Goal: Navigation & Orientation: Find specific page/section

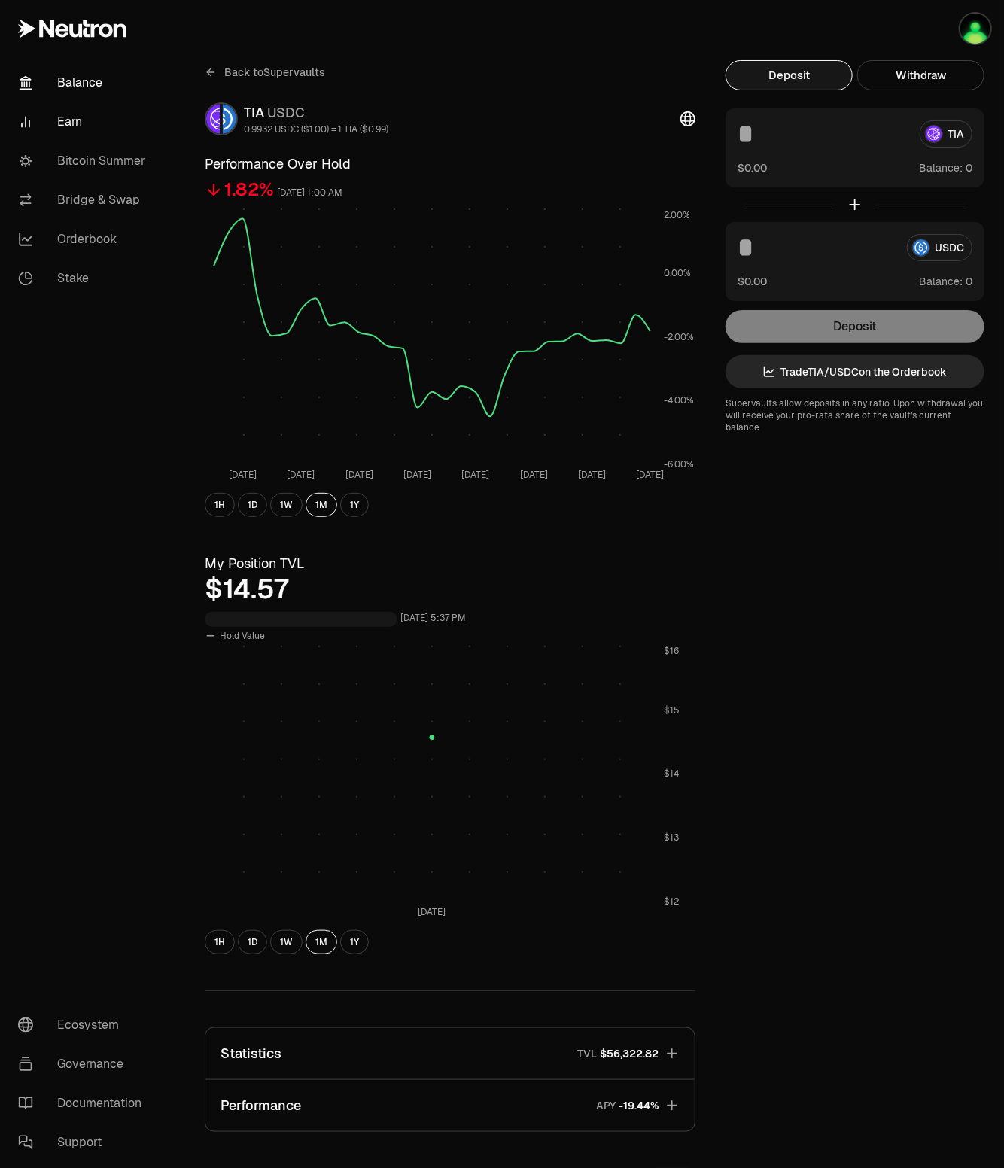
click at [74, 77] on link "Balance" at bounding box center [84, 82] width 156 height 39
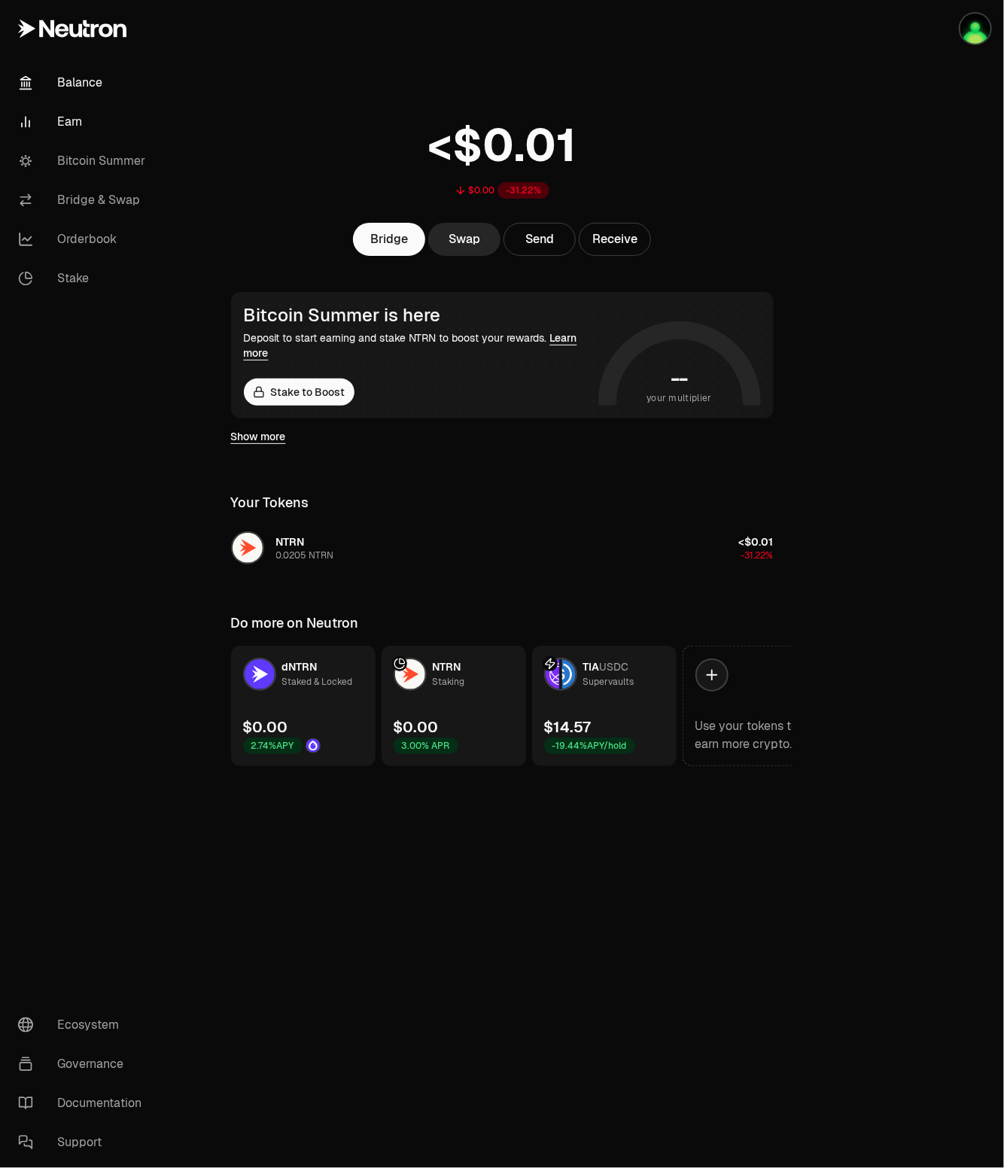
click at [77, 123] on link "Earn" at bounding box center [84, 121] width 156 height 39
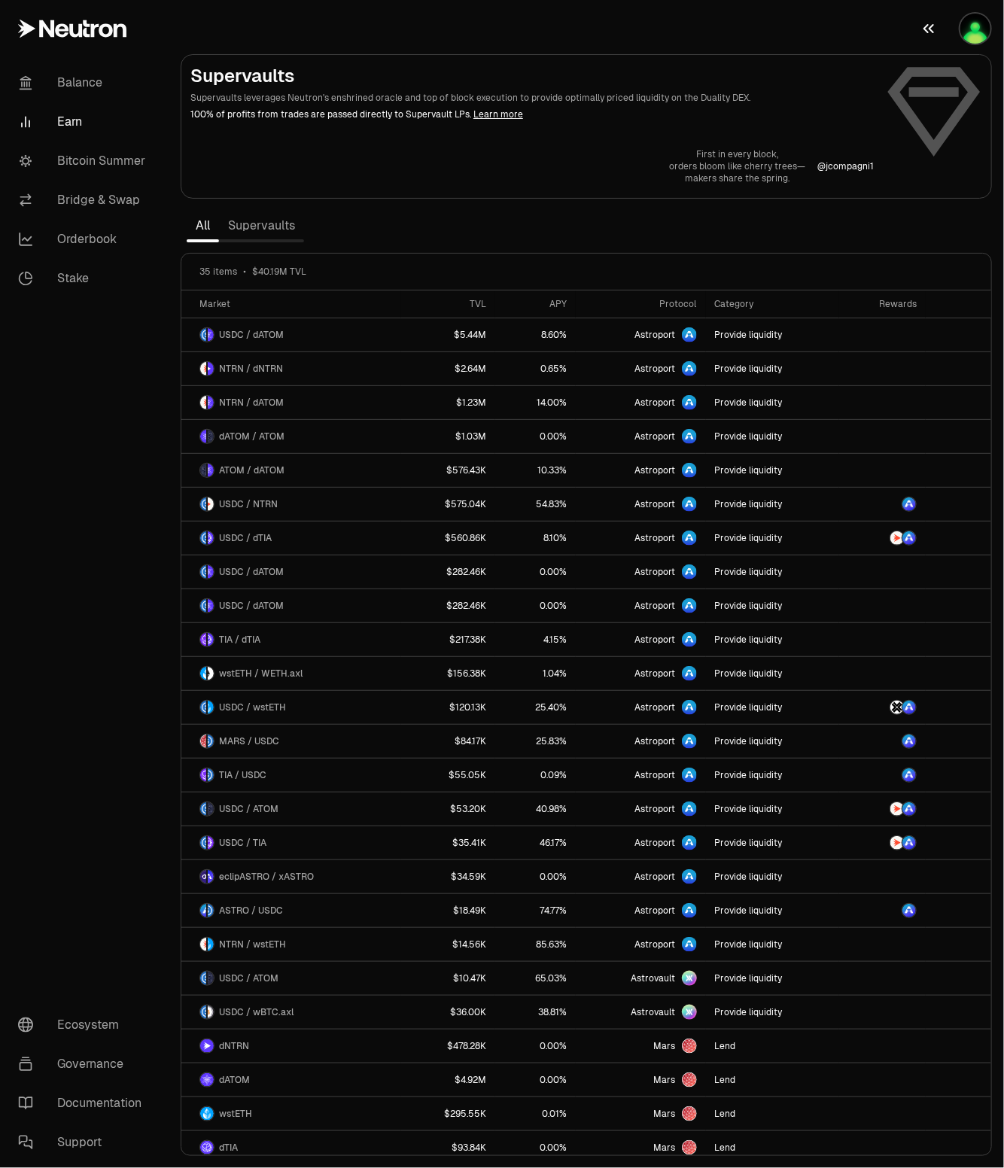
click at [980, 35] on img "button" at bounding box center [975, 29] width 30 height 30
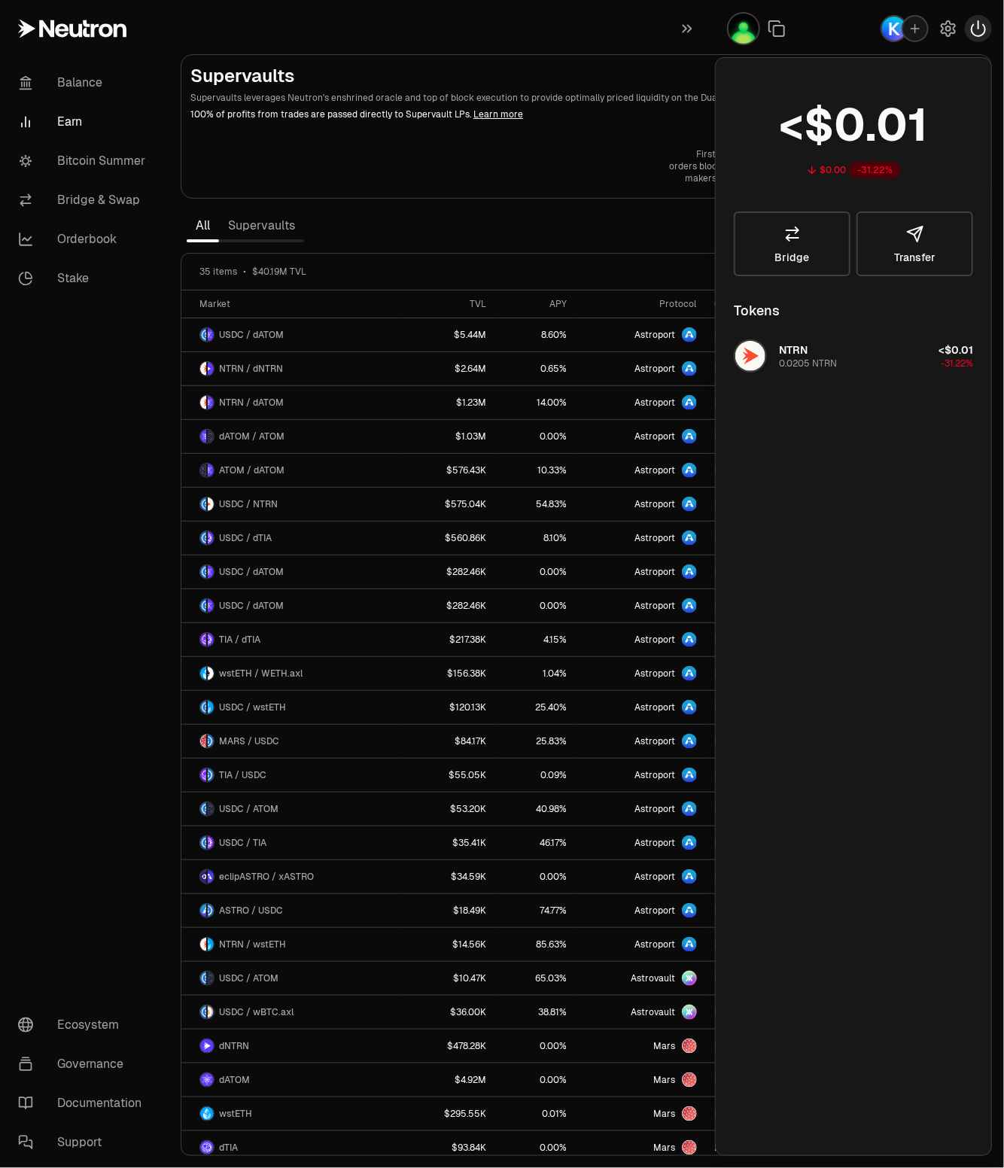
click at [976, 29] on icon "button" at bounding box center [978, 29] width 18 height 18
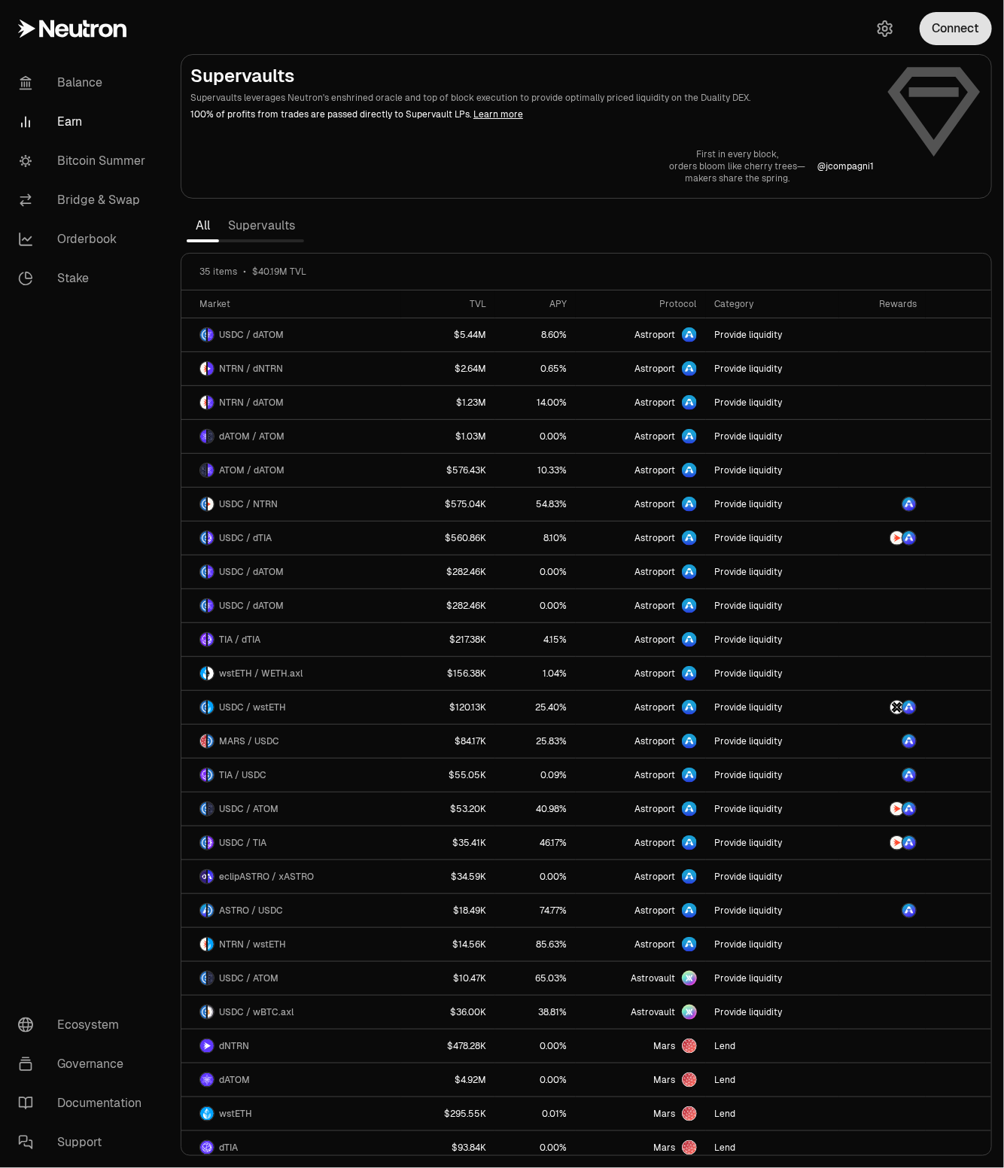
click at [972, 26] on button "Connect" at bounding box center [955, 28] width 72 height 33
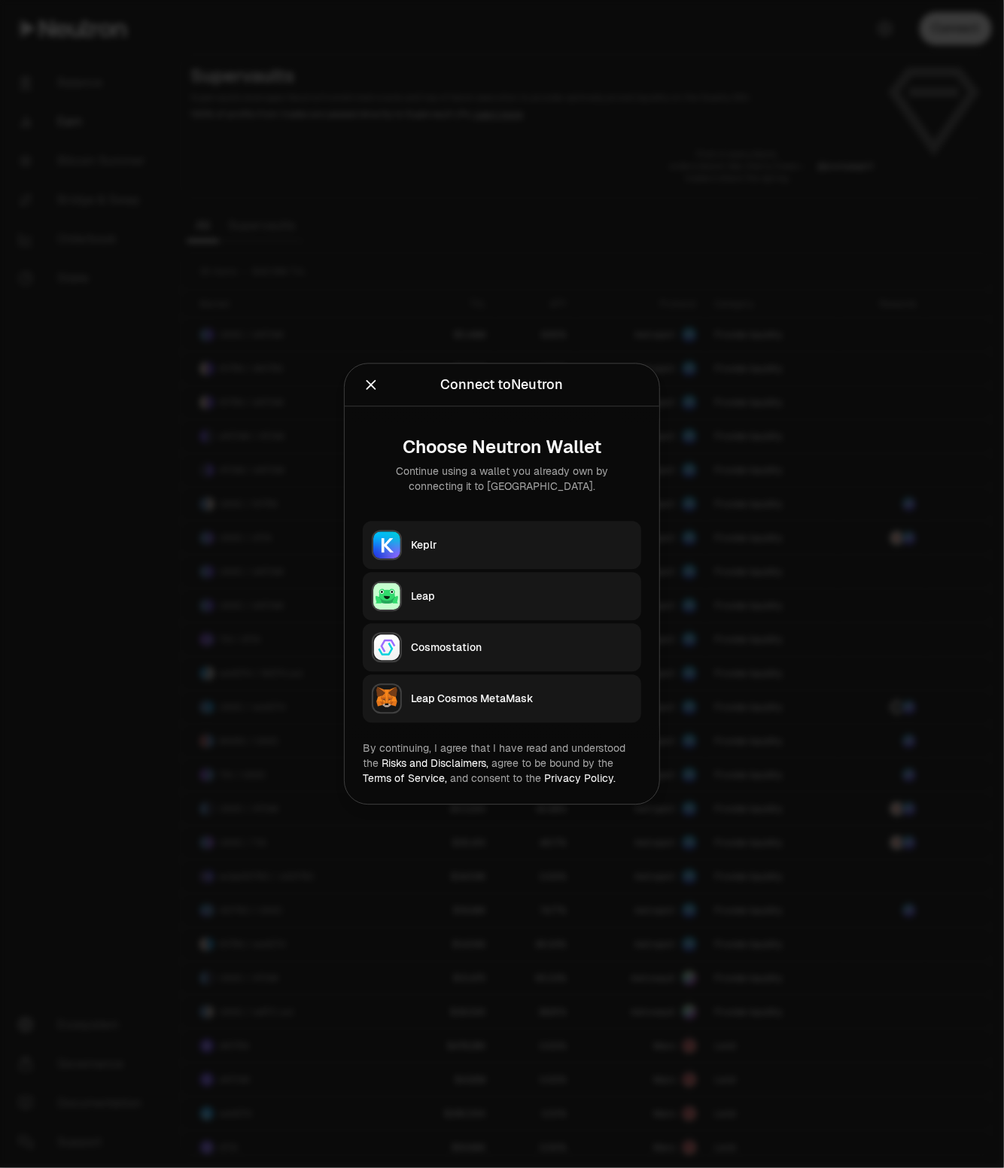
click at [427, 598] on div "Leap" at bounding box center [521, 596] width 221 height 15
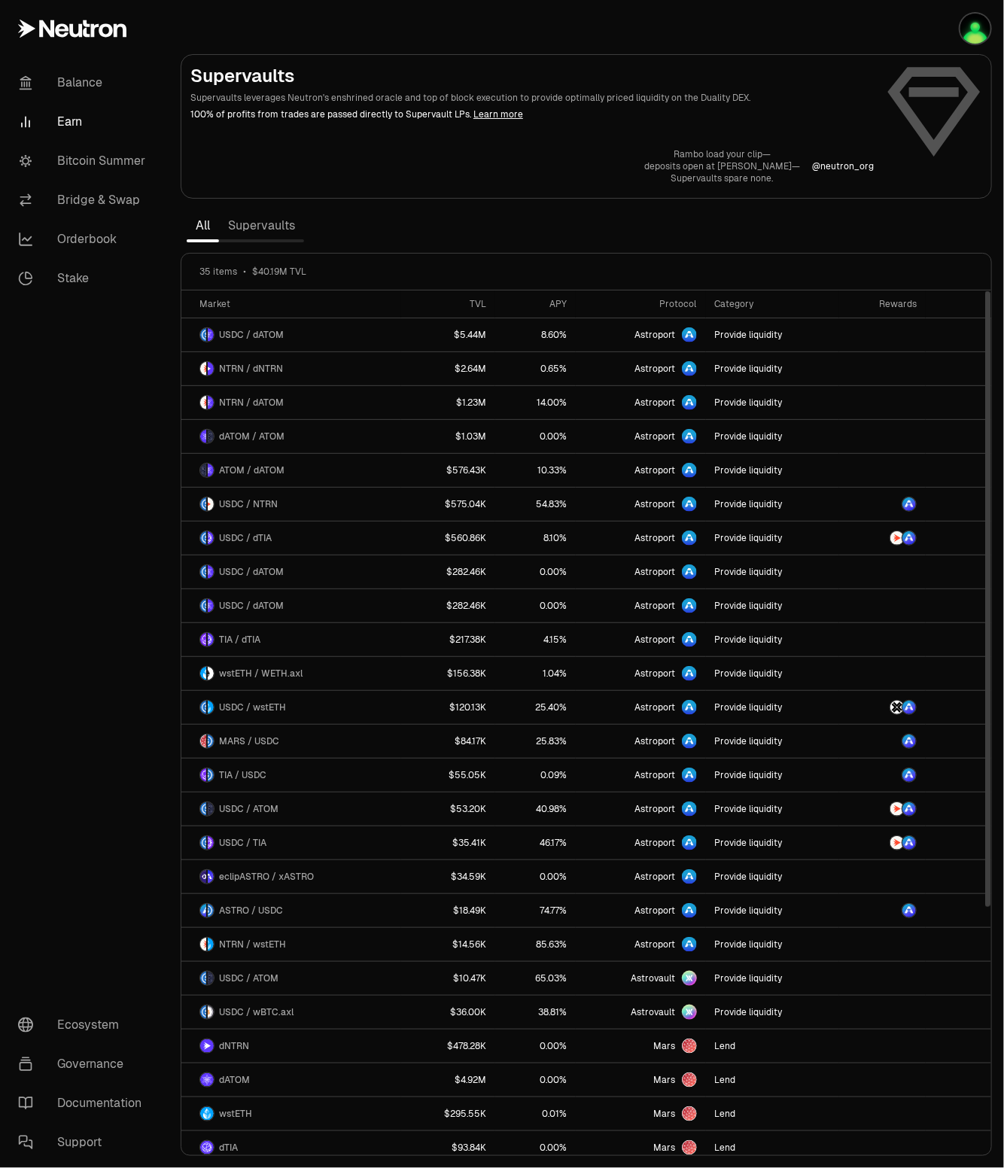
click at [403, 167] on div "Rambo load your clip— deposits open at [PERSON_NAME]— Supervaults spare none. @…" at bounding box center [585, 166] width 791 height 36
click at [76, 95] on link "Balance" at bounding box center [84, 82] width 156 height 39
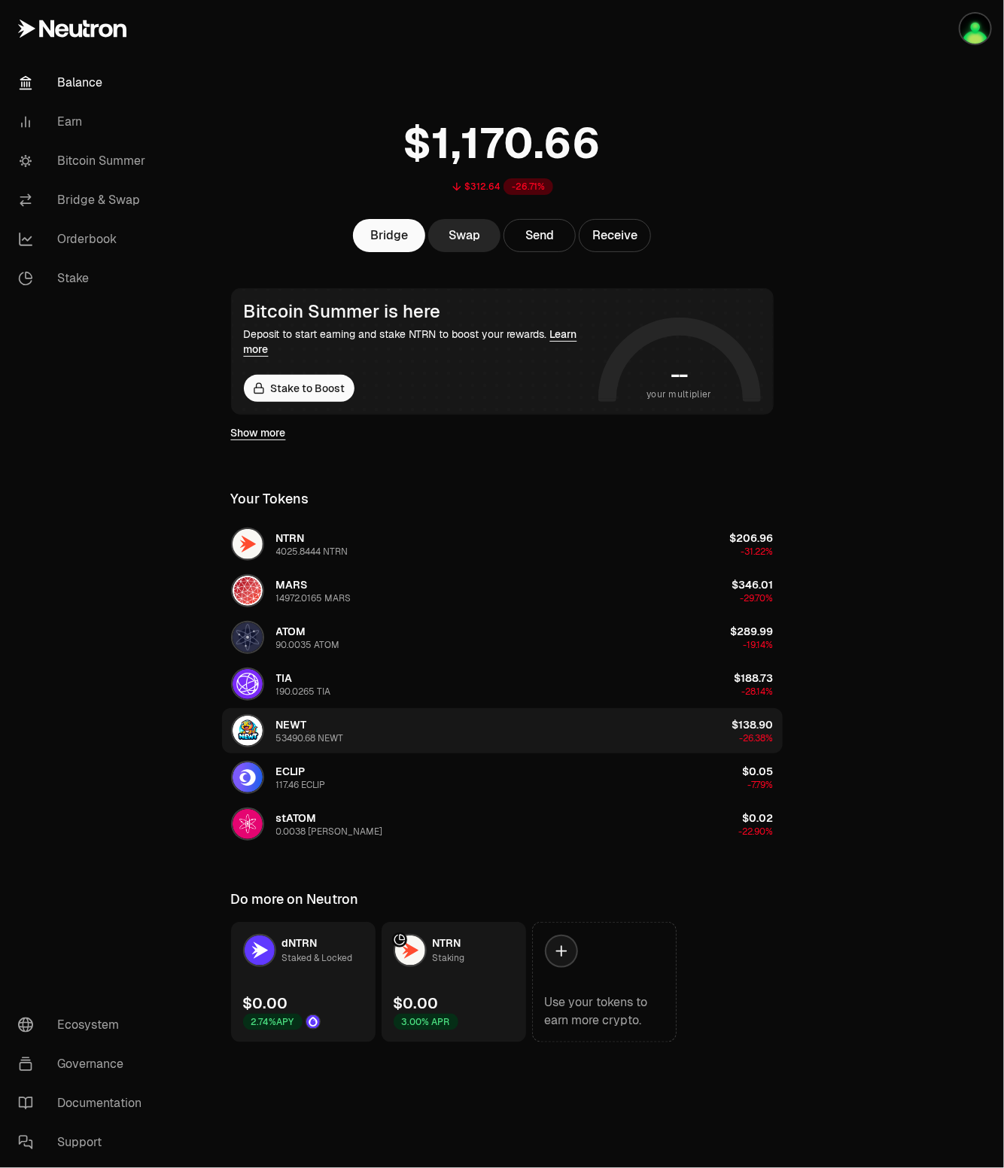
click at [466, 727] on button "NEWT 53490.68 NEWT $138.90 -26.38%" at bounding box center [502, 730] width 560 height 45
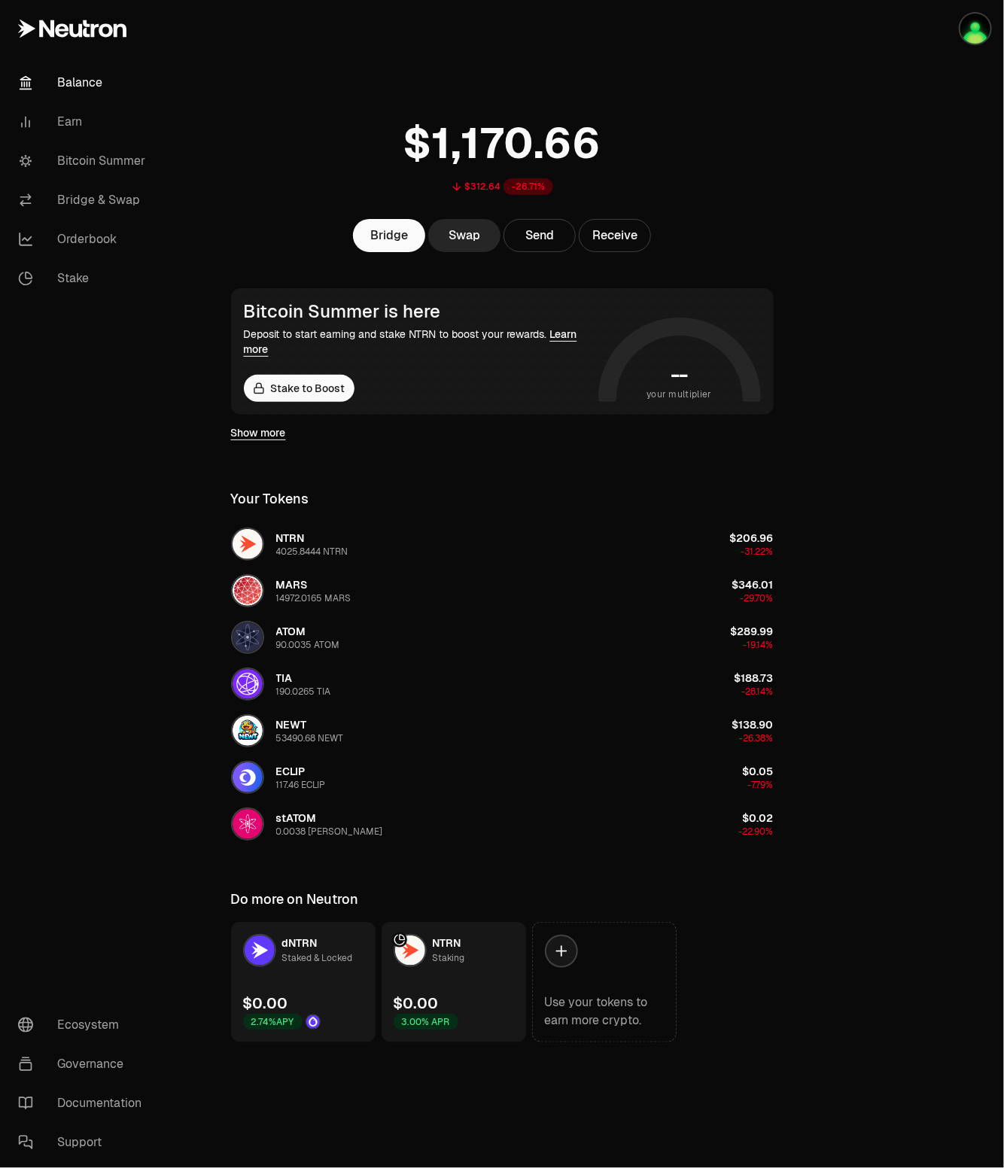
click at [257, 433] on link "Show more" at bounding box center [258, 432] width 55 height 15
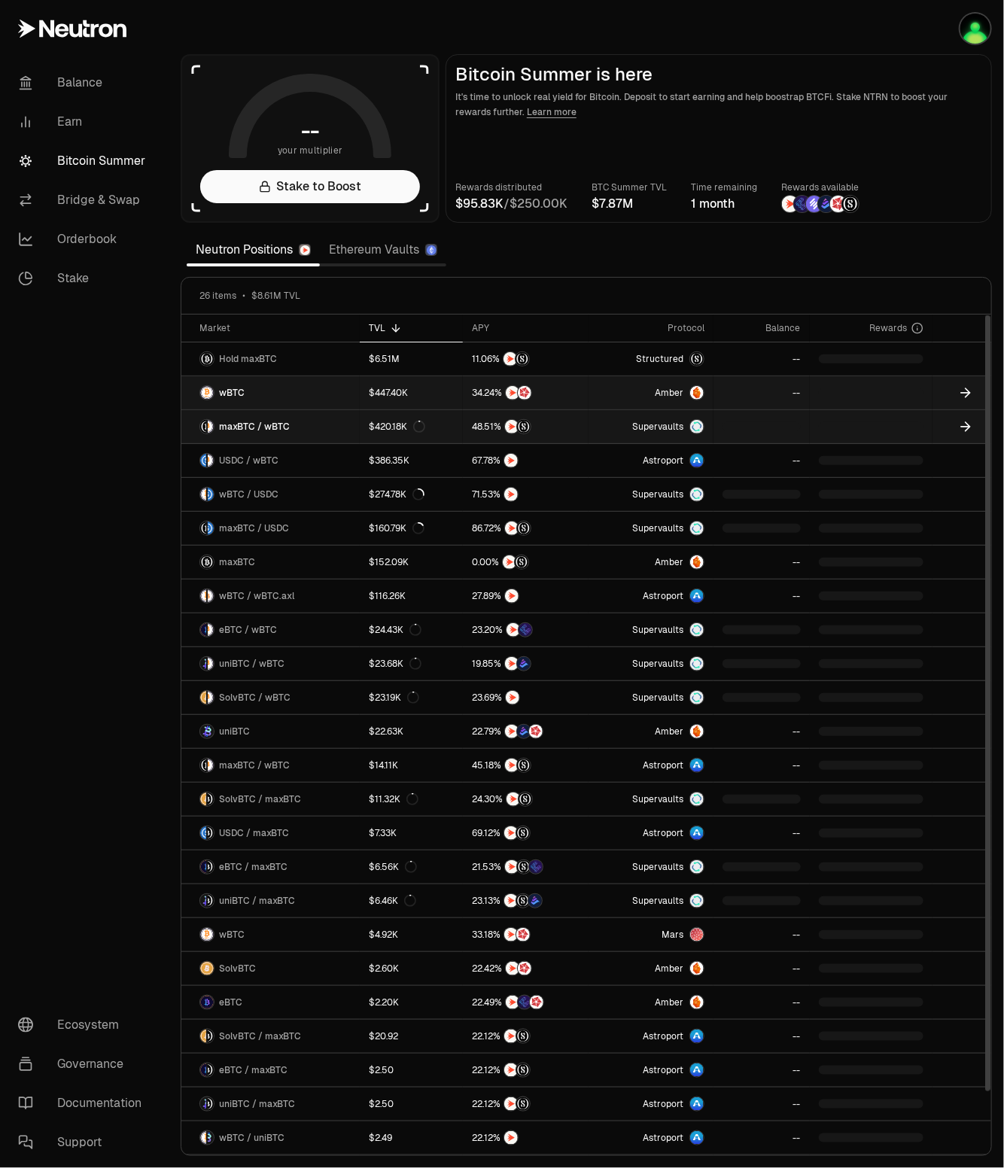
drag, startPoint x: 273, startPoint y: 409, endPoint x: 288, endPoint y: 384, distance: 29.0
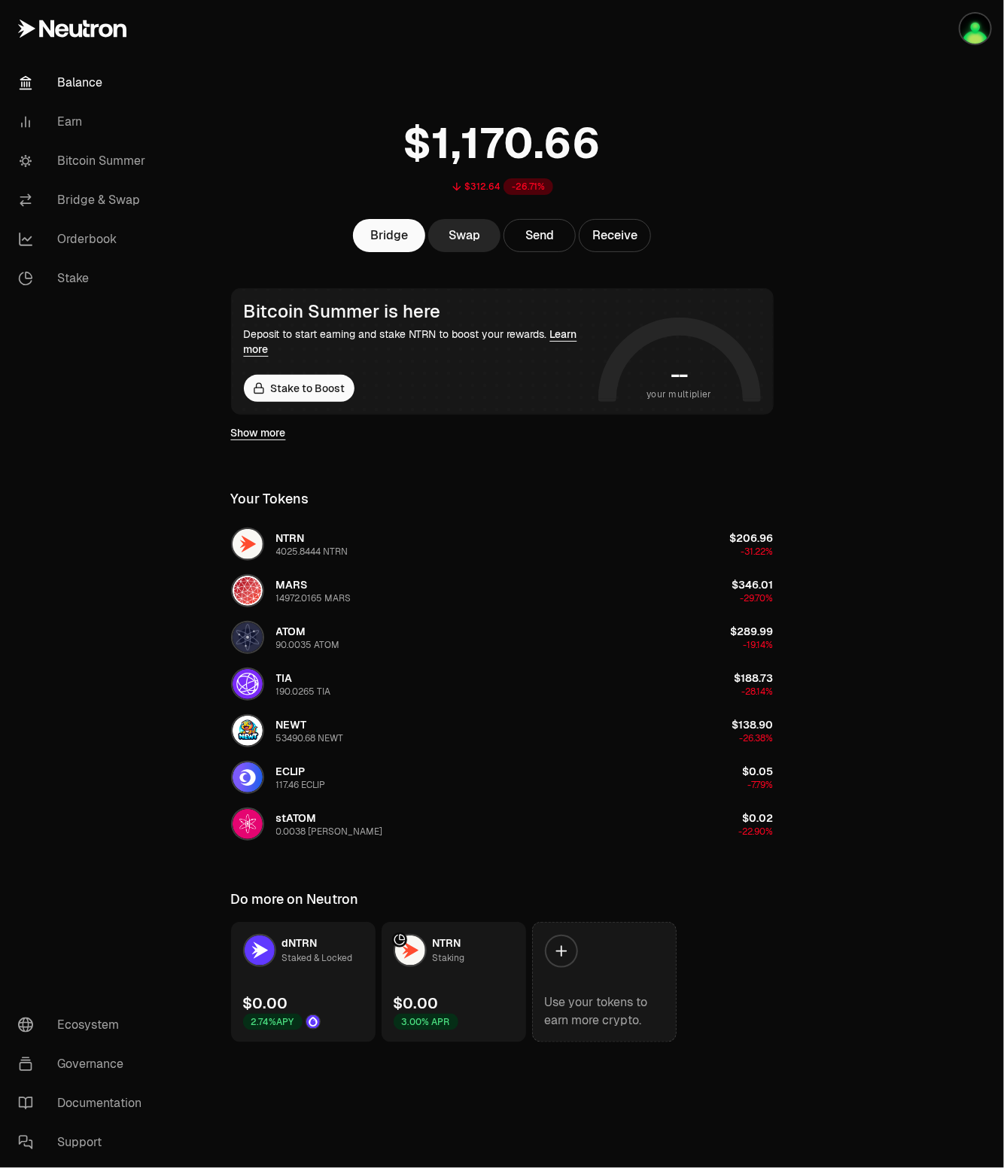
click at [557, 944] on icon at bounding box center [561, 951] width 17 height 17
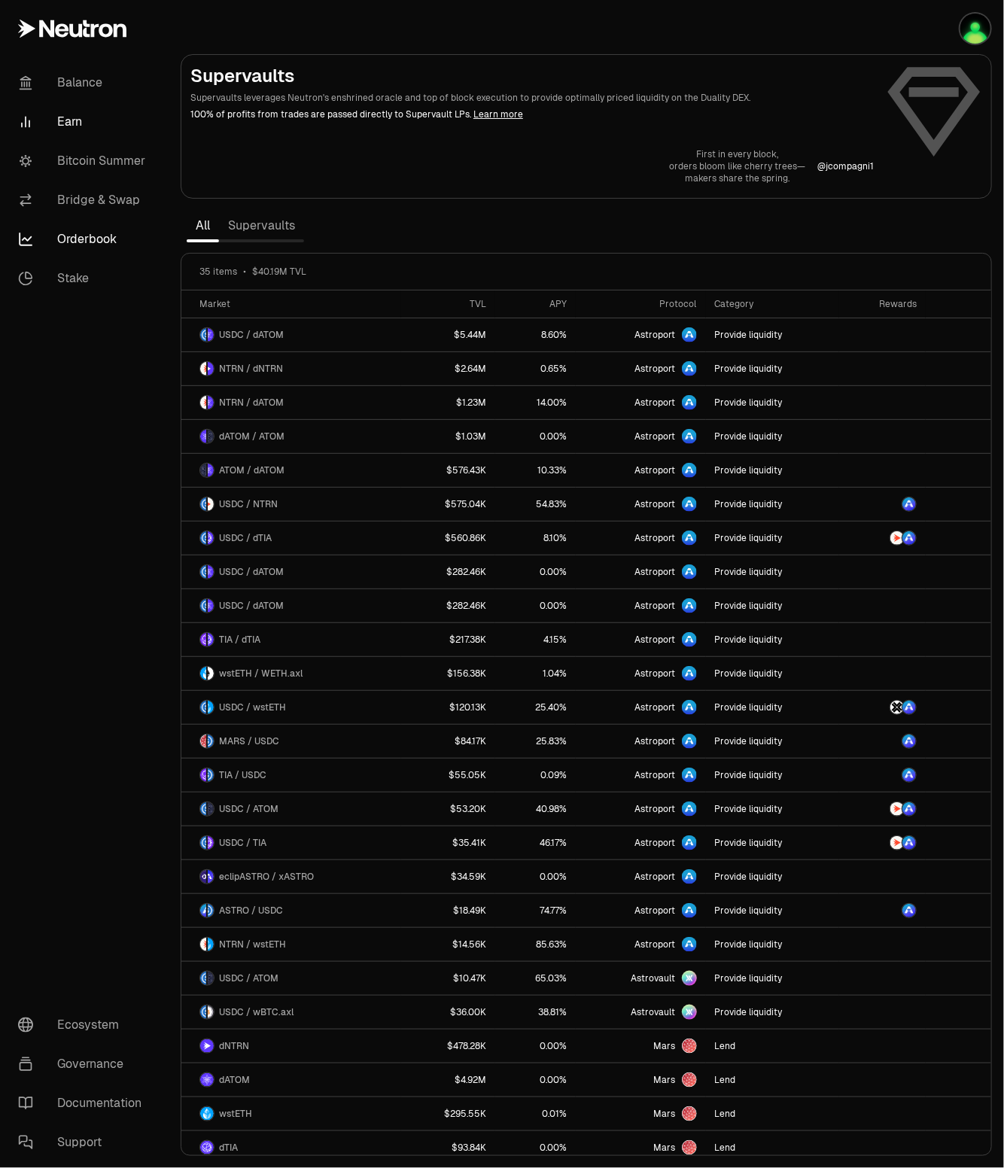
click at [90, 231] on link "Orderbook" at bounding box center [84, 239] width 156 height 39
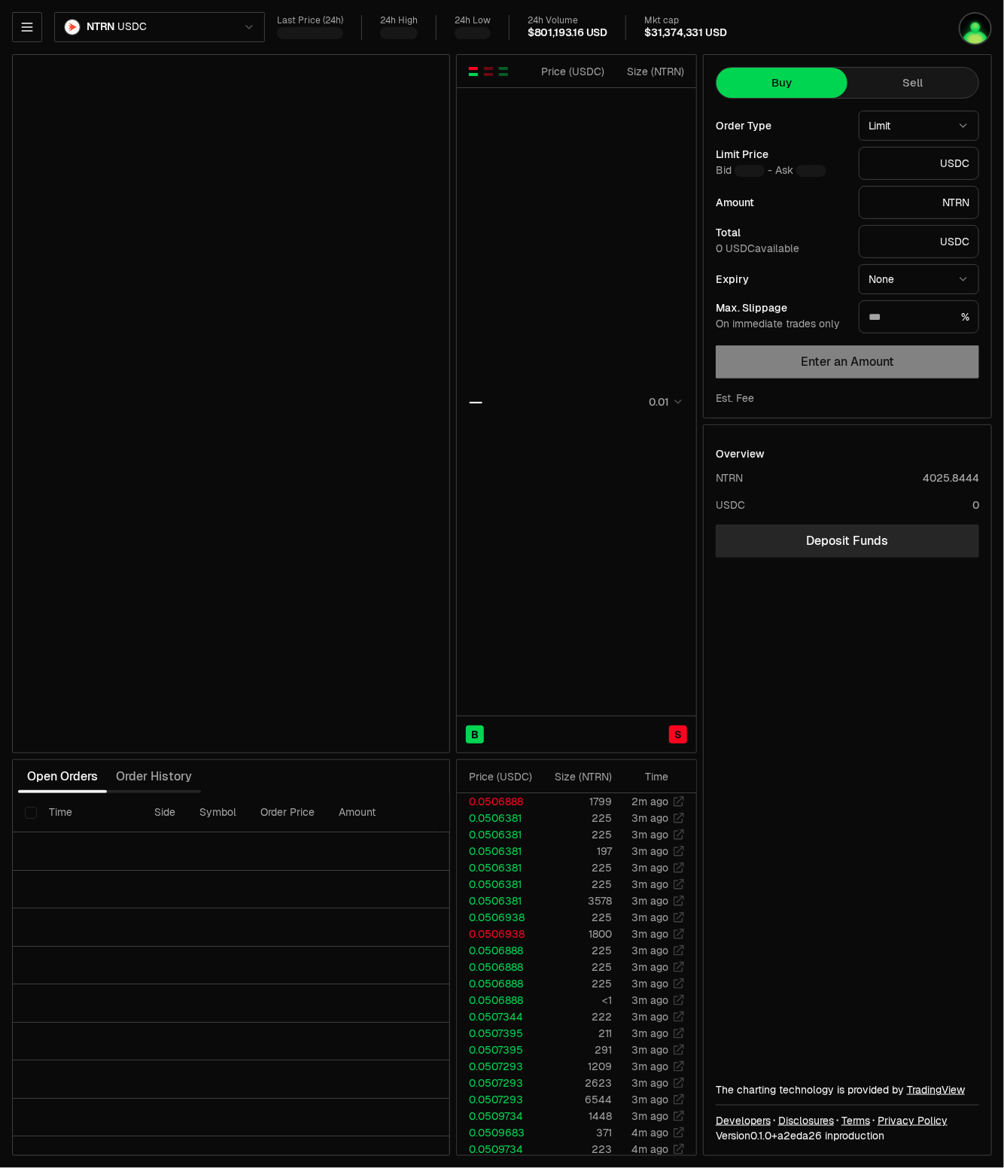
type input "********"
click at [33, 26] on icon "button" at bounding box center [27, 27] width 15 height 15
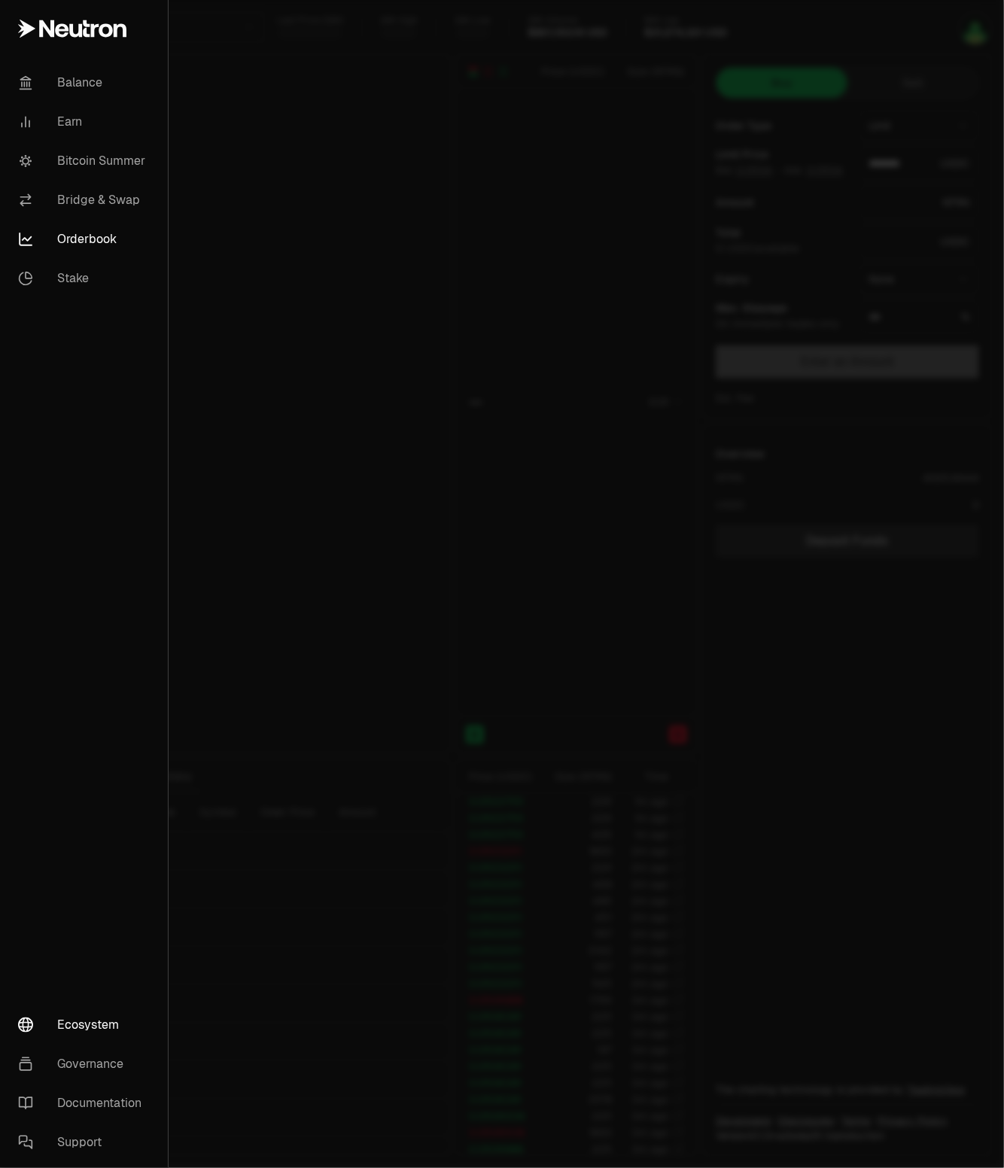
click at [90, 1016] on link "Ecosystem" at bounding box center [84, 1024] width 156 height 39
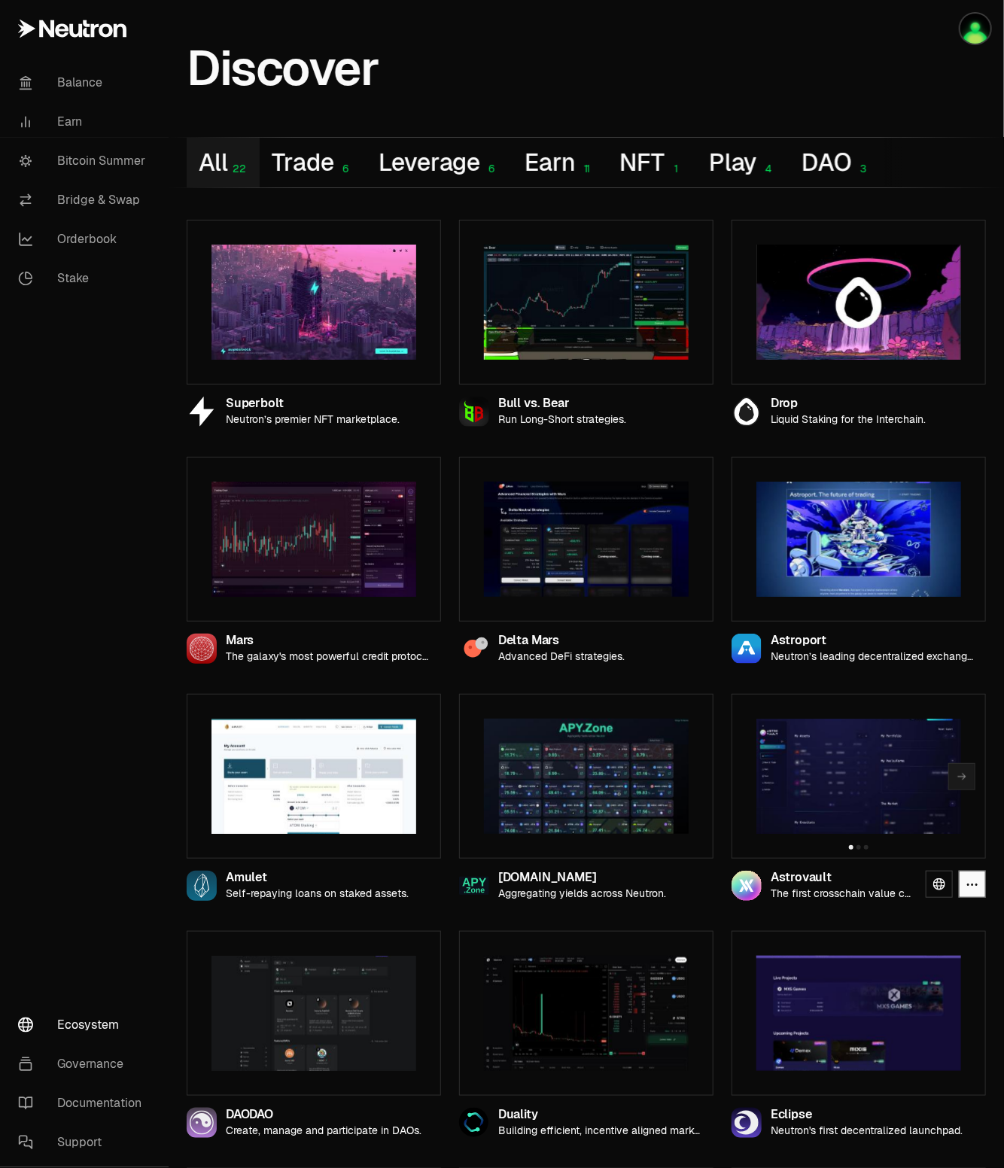
click at [831, 764] on img at bounding box center [858, 775] width 205 height 115
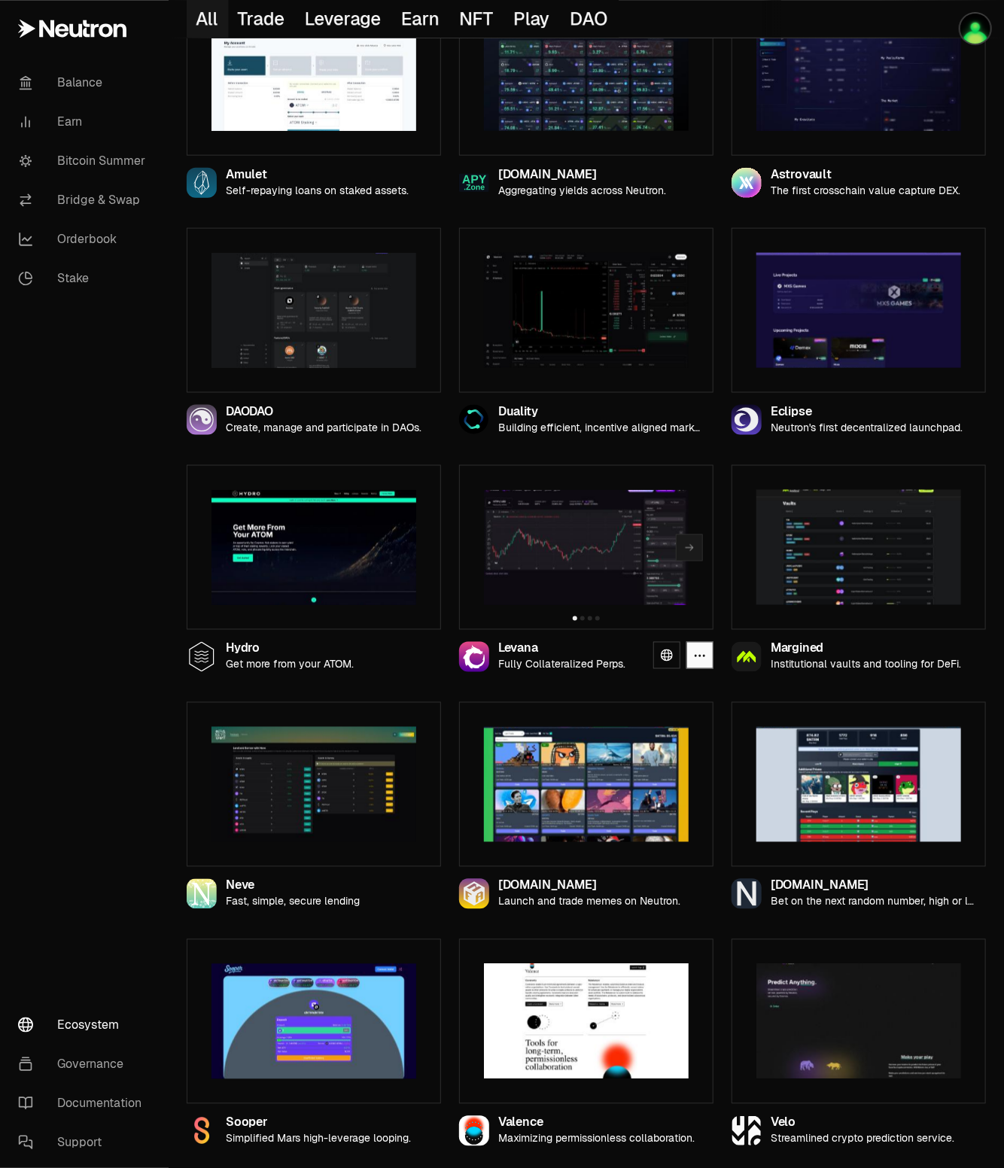
scroll to position [477, 0]
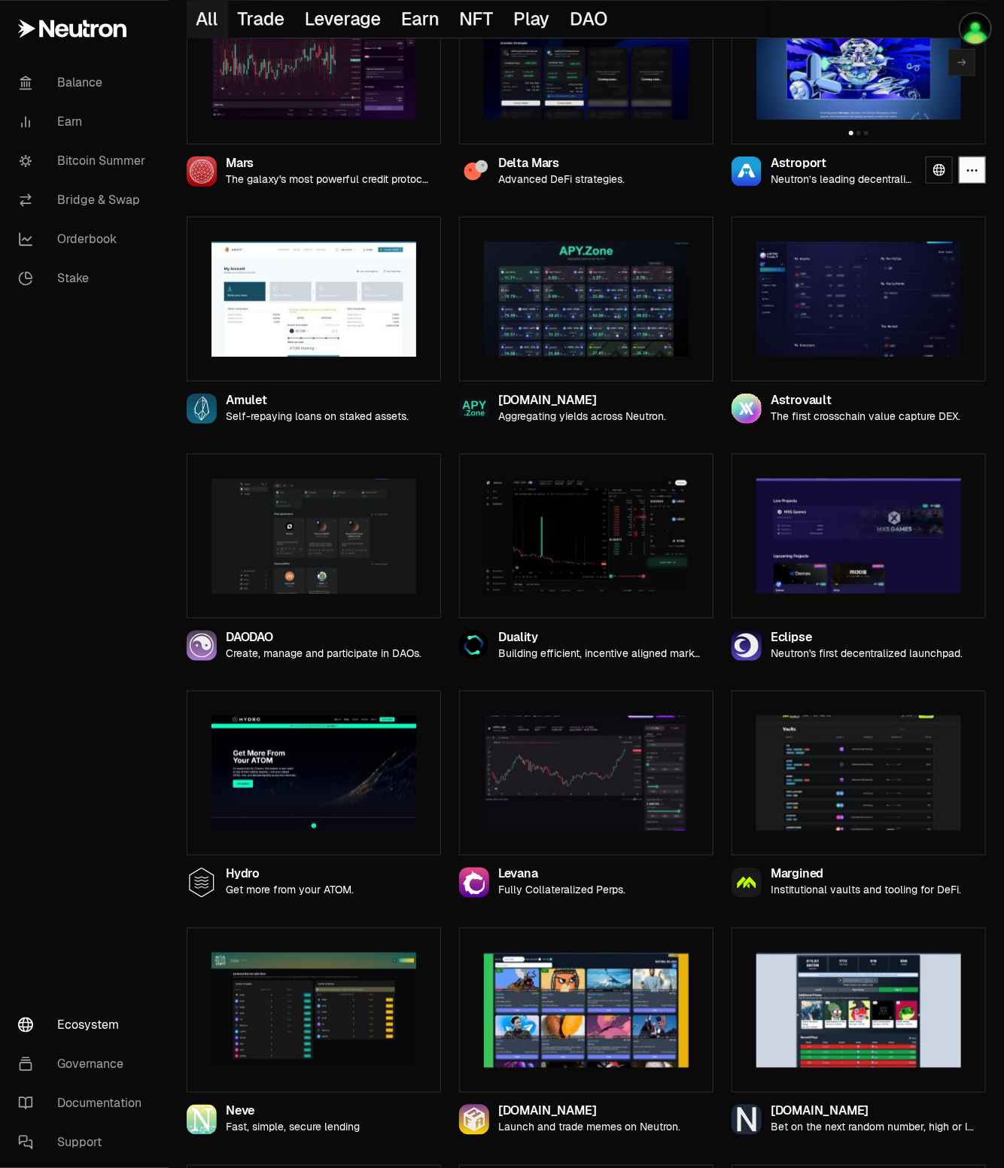
click at [800, 123] on div at bounding box center [858, 62] width 254 height 165
click at [938, 171] on icon at bounding box center [939, 170] width 12 height 12
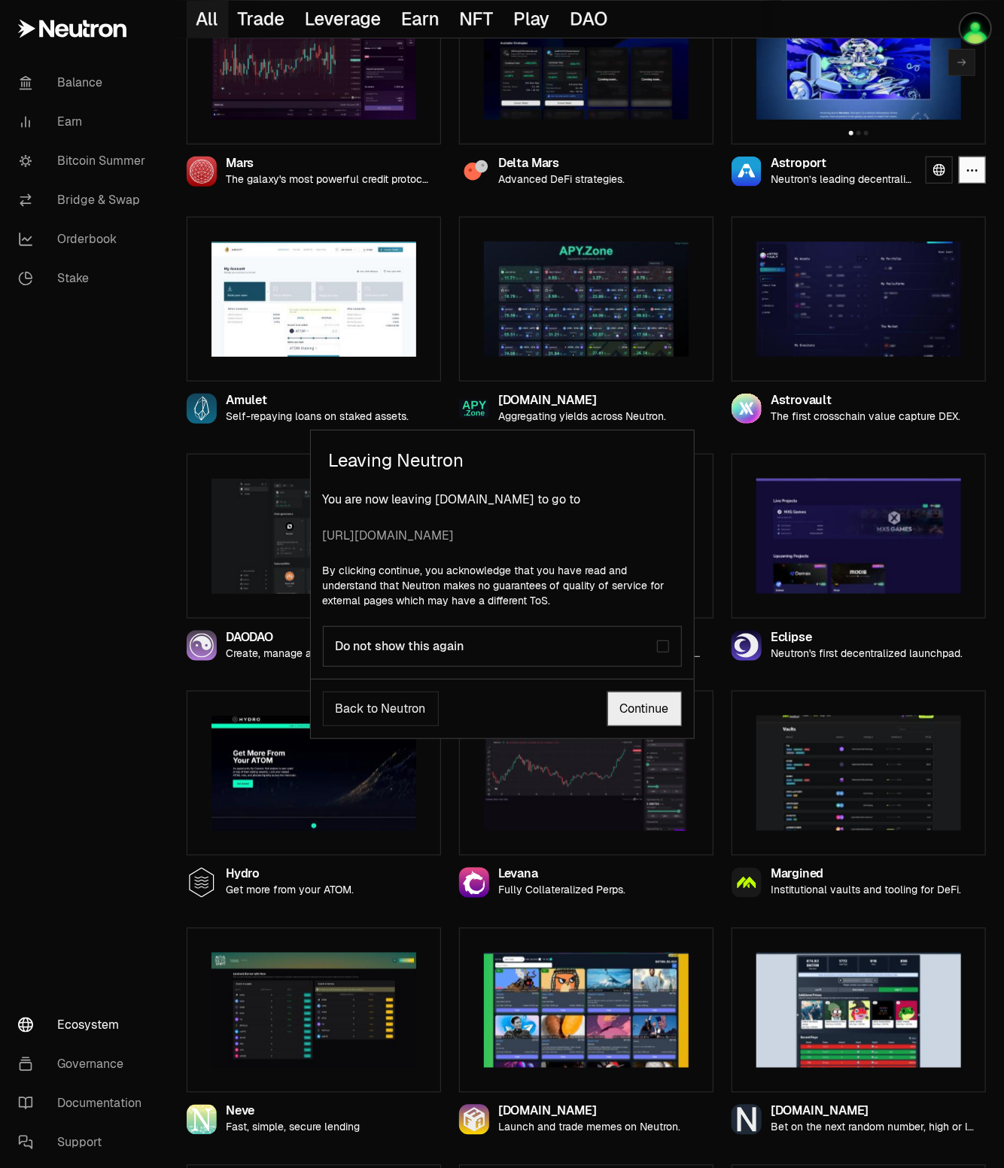
click at [665, 648] on div "button" at bounding box center [663, 646] width 8 height 8
click at [639, 706] on link "Continue" at bounding box center [644, 708] width 74 height 35
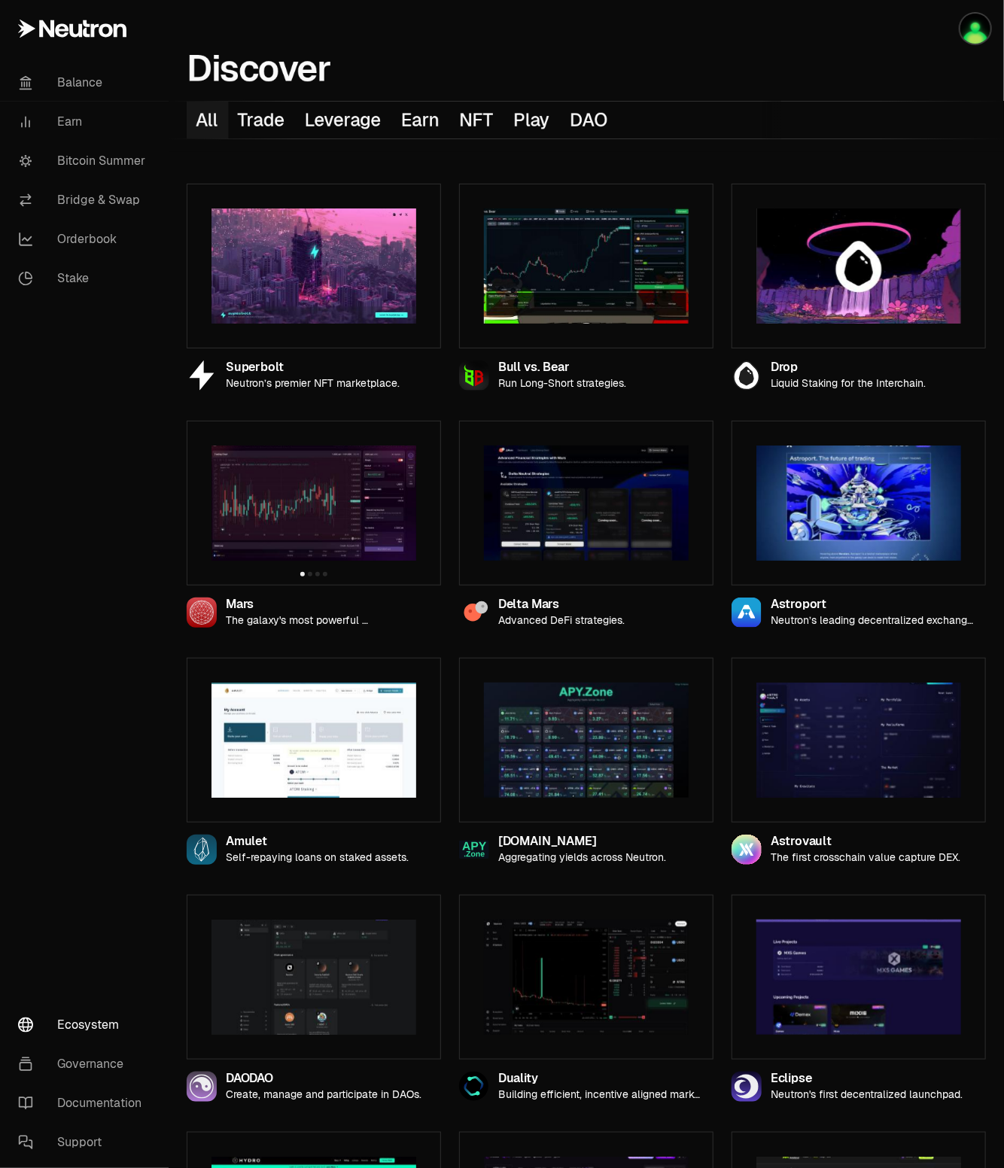
scroll to position [26, 0]
